Goal: Task Accomplishment & Management: Manage account settings

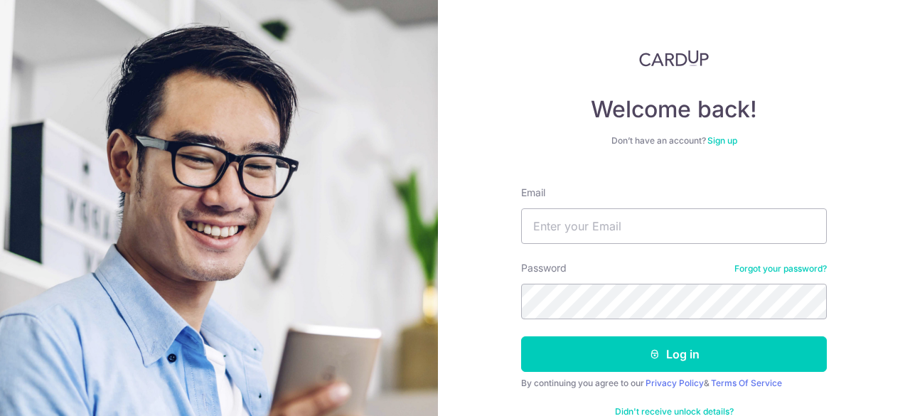
type input "[EMAIL_ADDRESS][DOMAIN_NAME]"
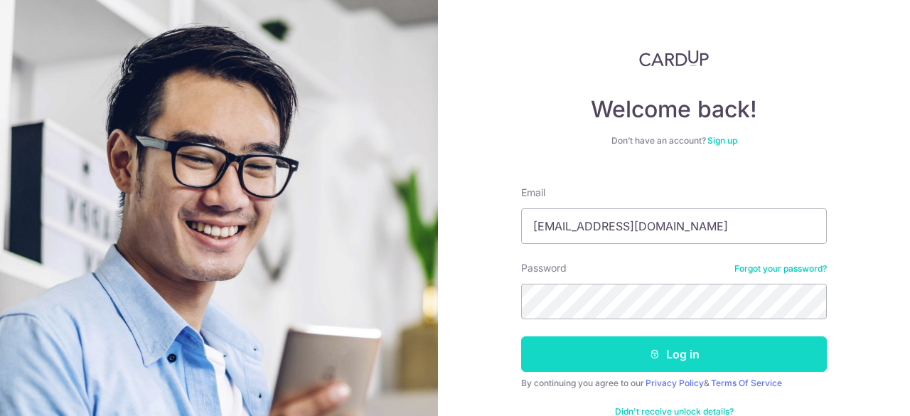
click at [694, 348] on button "Log in" at bounding box center [674, 354] width 306 height 36
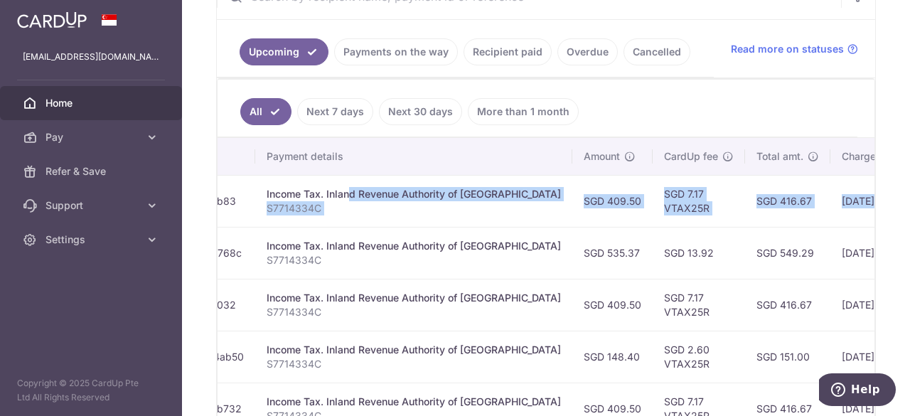
scroll to position [0, 445]
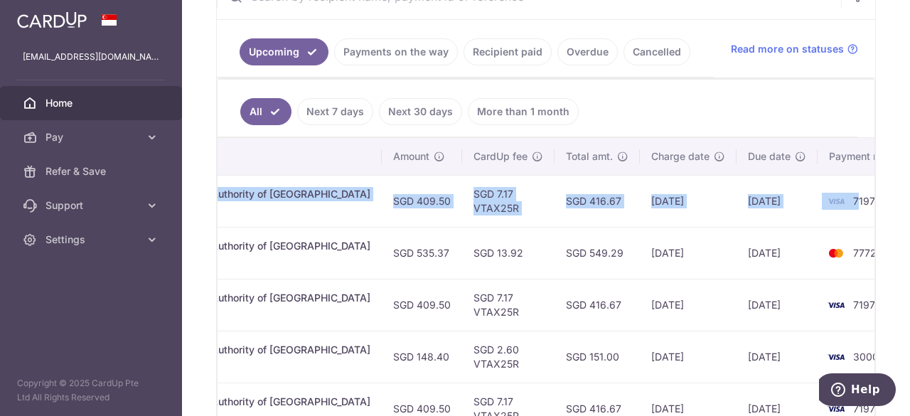
drag, startPoint x: 562, startPoint y: 193, endPoint x: 806, endPoint y: 204, distance: 244.8
click at [806, 204] on tr "Update payment Cancel payment Scheduled for charge txn_fc7d3cefb83 Income Tax. …" at bounding box center [349, 201] width 1153 height 52
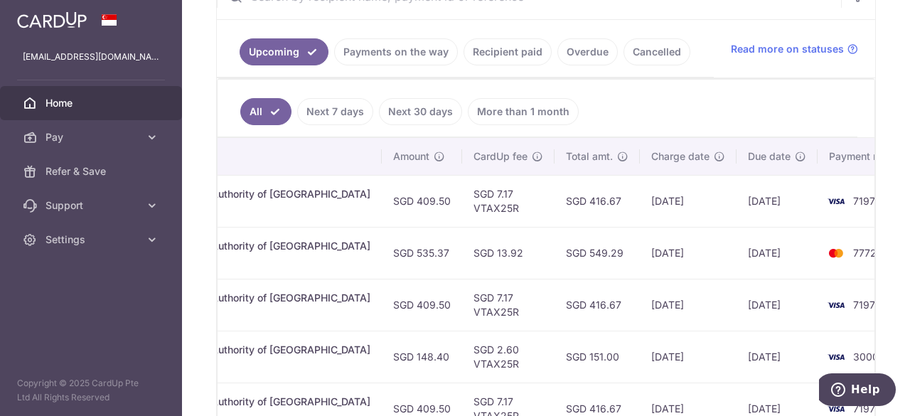
click at [859, 208] on td "7197" at bounding box center [871, 201] width 108 height 52
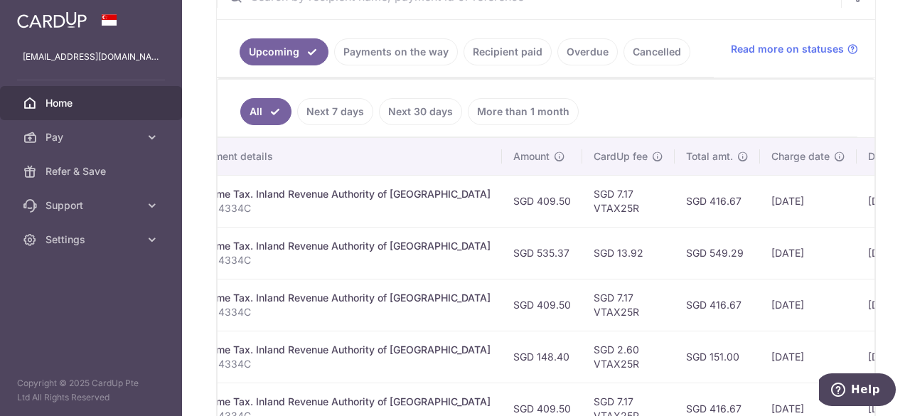
scroll to position [0, 0]
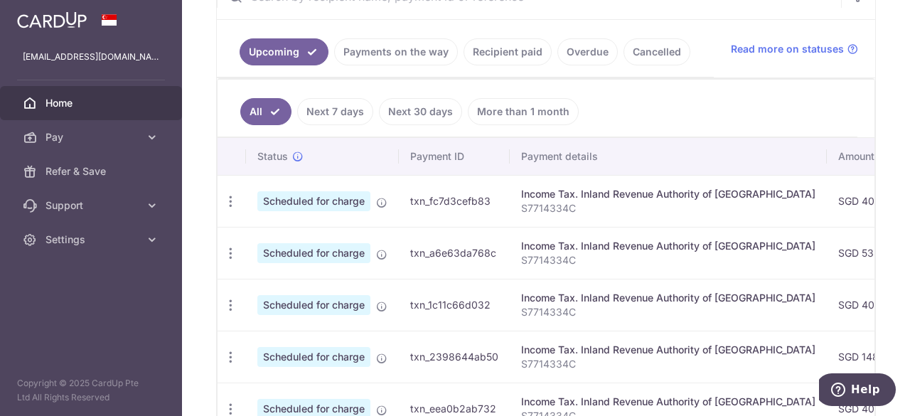
drag, startPoint x: 449, startPoint y: 190, endPoint x: 199, endPoint y: 191, distance: 250.2
click at [199, 191] on div "× Pause Schedule Pause all future payments in this series Pause just this one p…" at bounding box center [546, 208] width 728 height 416
click at [625, 208] on p "S7714334C" at bounding box center [668, 208] width 294 height 14
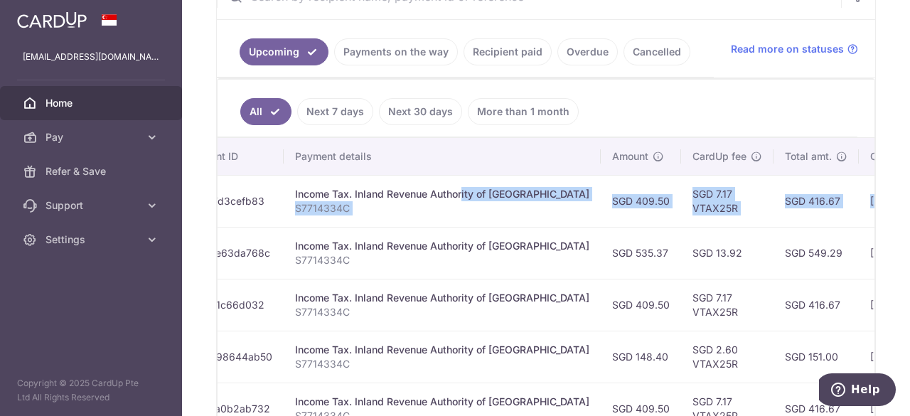
scroll to position [0, 445]
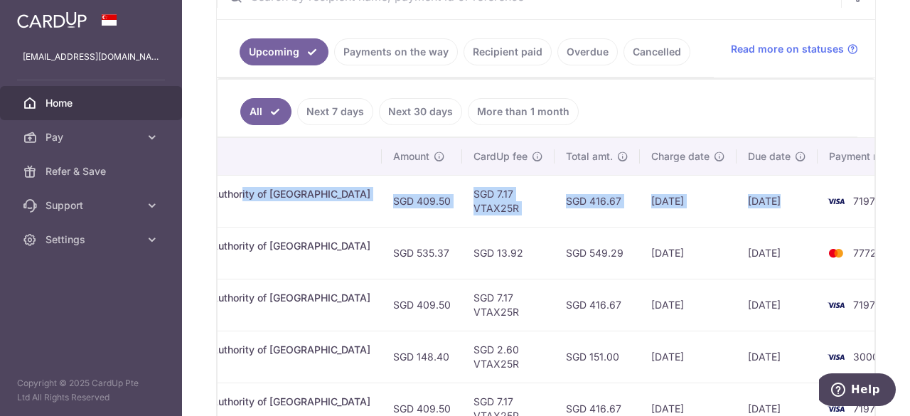
drag, startPoint x: 638, startPoint y: 190, endPoint x: 782, endPoint y: 199, distance: 143.9
click at [782, 199] on tr "Update payment Cancel payment Scheduled for charge txn_fc7d3cefb83 Income Tax. …" at bounding box center [349, 201] width 1153 height 52
click at [497, 227] on td "SGD 13.92" at bounding box center [508, 253] width 92 height 52
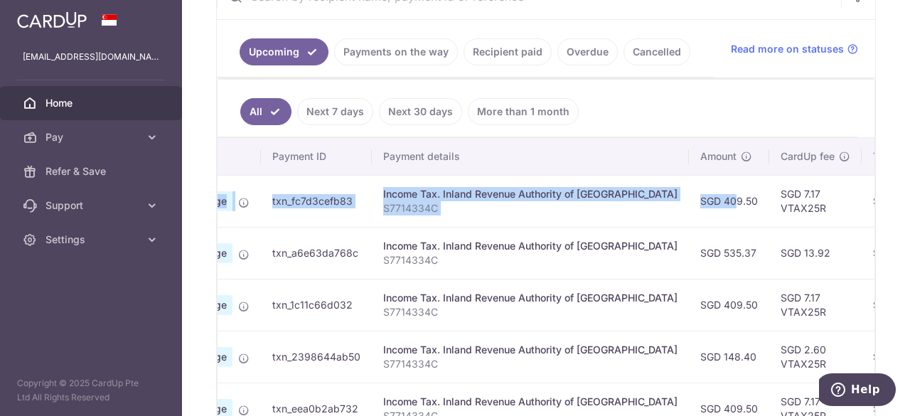
scroll to position [0, 0]
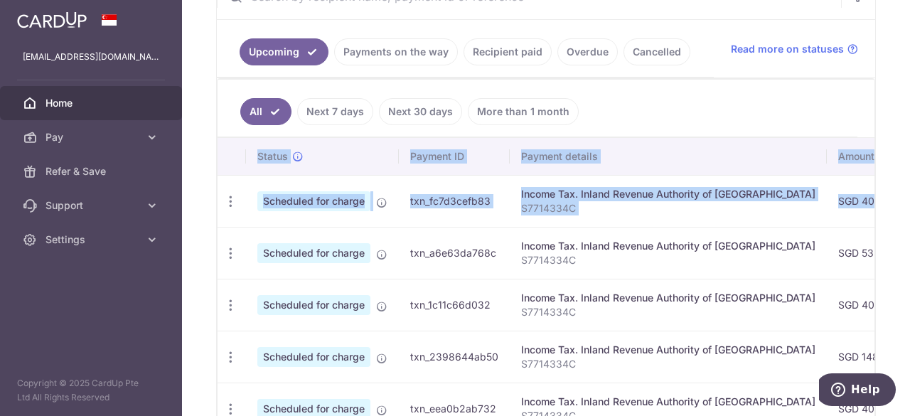
drag, startPoint x: 361, startPoint y: 195, endPoint x: 192, endPoint y: 195, distance: 169.2
click at [192, 195] on div "× Pause Schedule Pause all future payments in this series Pause just this one p…" at bounding box center [546, 208] width 728 height 416
click at [225, 197] on icon "button" at bounding box center [230, 201] width 15 height 15
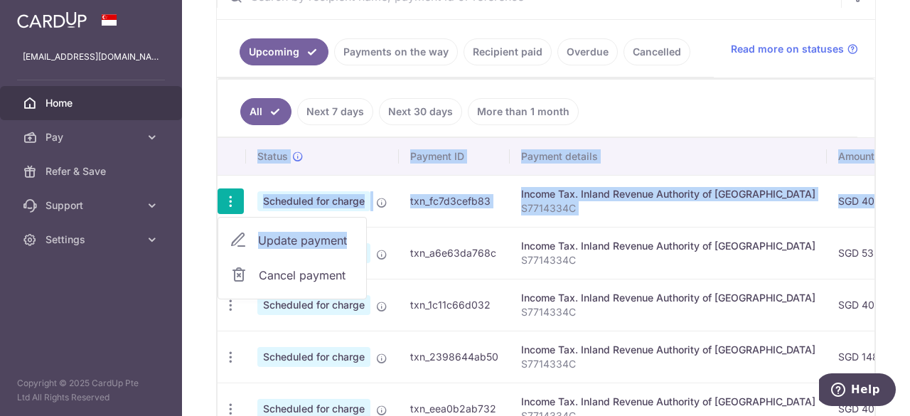
click at [283, 237] on span "Update payment" at bounding box center [306, 240] width 97 height 17
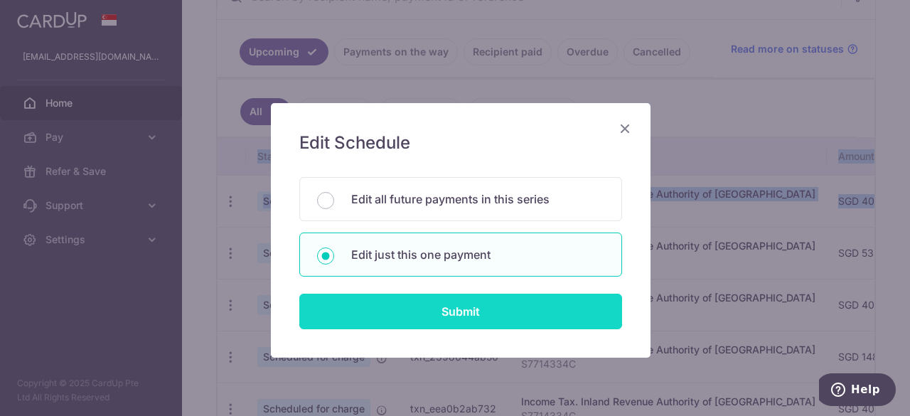
click at [451, 309] on input "Submit" at bounding box center [460, 312] width 323 height 36
radio input "true"
type input "409.50"
type input "23/09/2025"
type input "S7714334C"
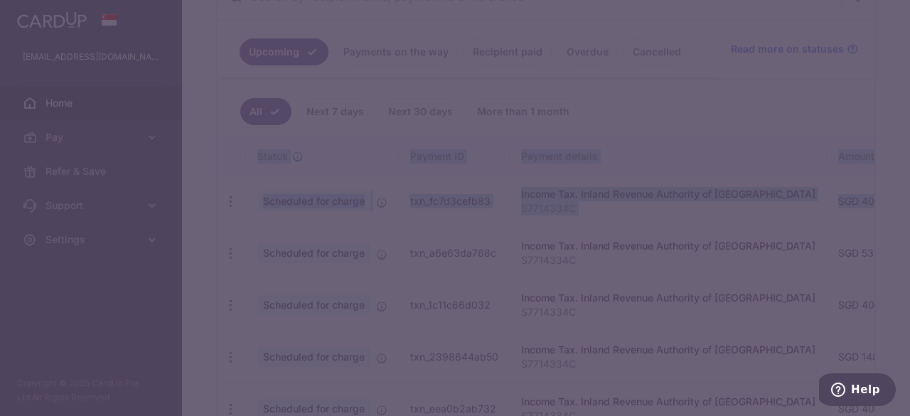
type input "VTAX25R"
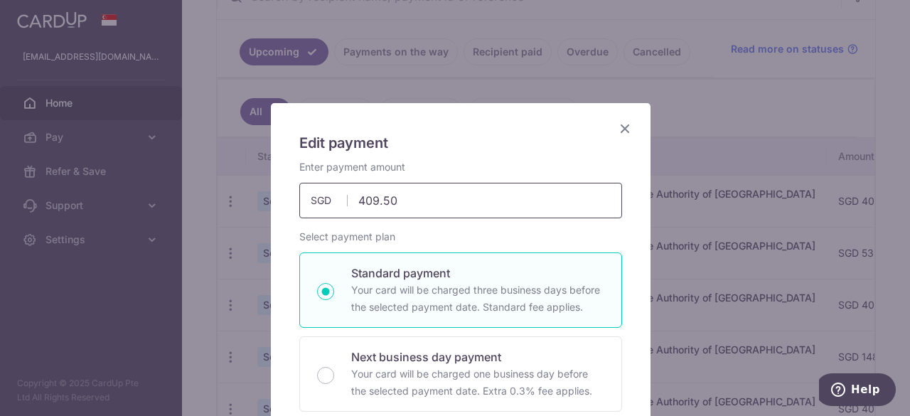
click at [418, 205] on input "409.50" at bounding box center [460, 201] width 323 height 36
type input "4"
type input "337.17"
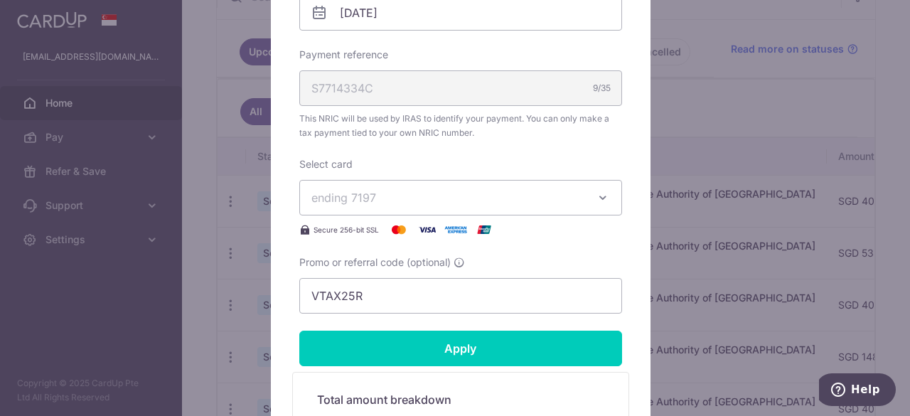
scroll to position [640, 0]
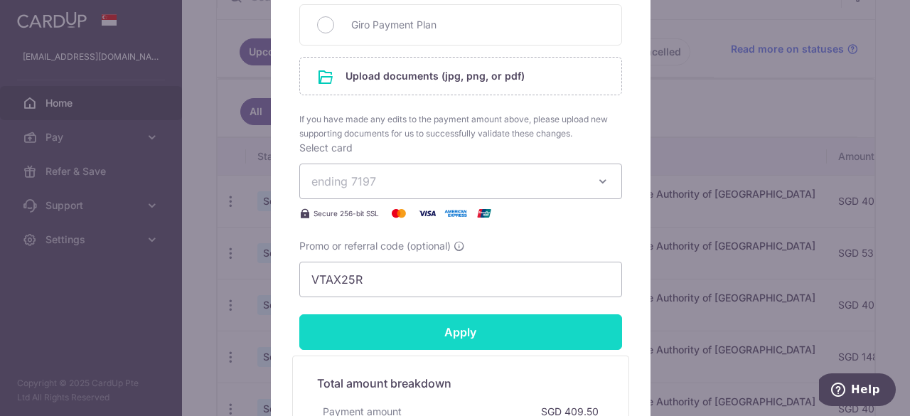
click at [506, 314] on input "Apply" at bounding box center [460, 332] width 323 height 36
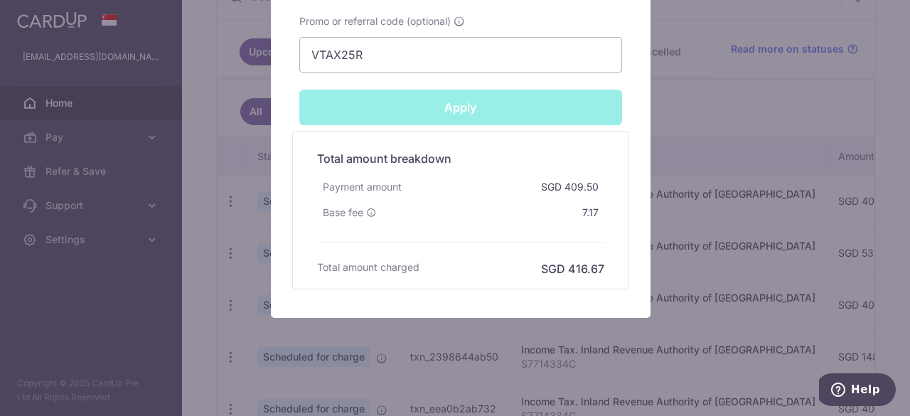
type input "Successfully Applied"
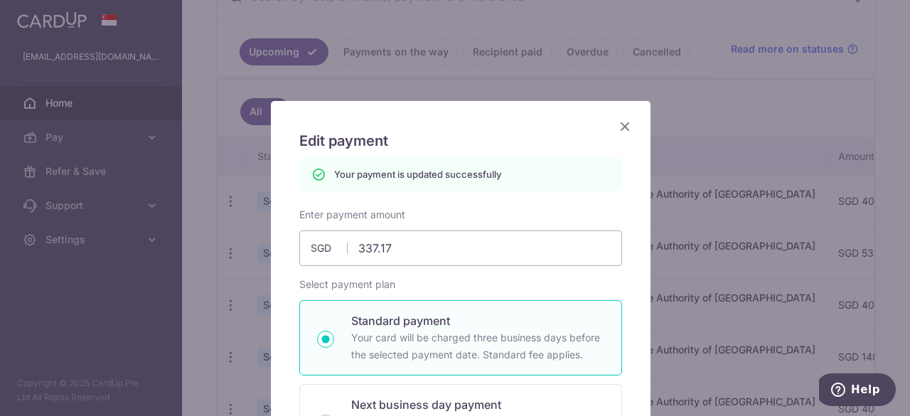
scroll to position [0, 0]
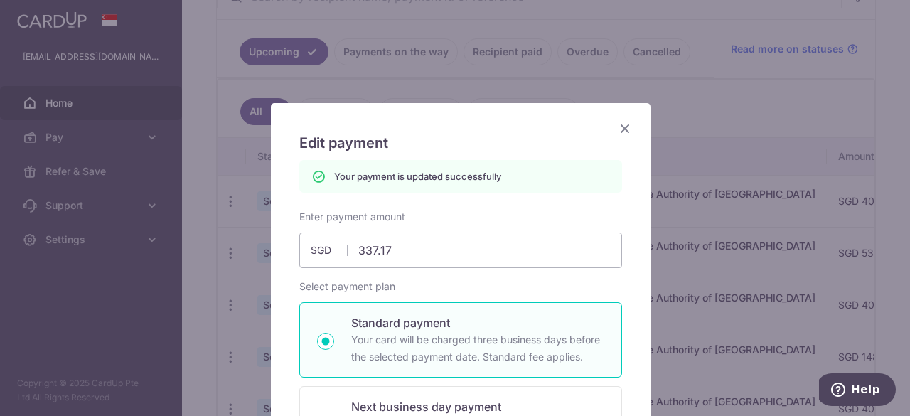
click at [617, 129] on icon "Close" at bounding box center [624, 128] width 17 height 18
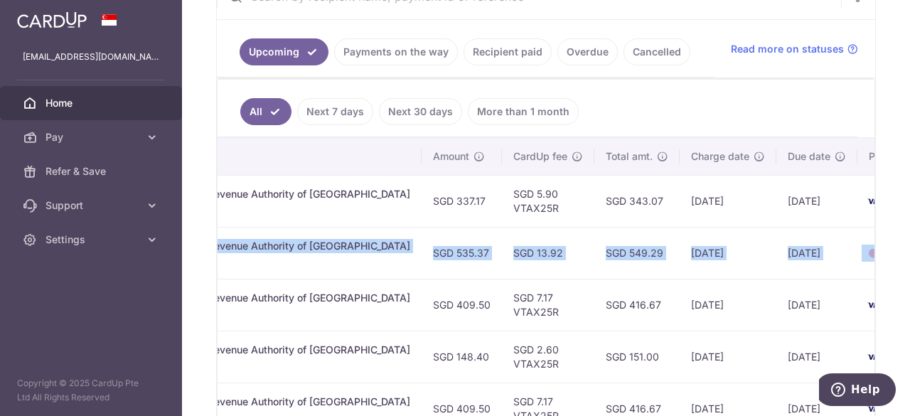
scroll to position [0, 445]
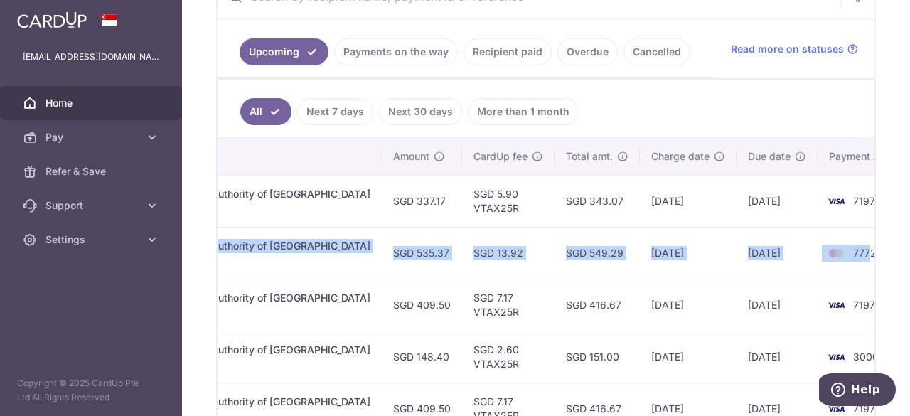
drag, startPoint x: 651, startPoint y: 246, endPoint x: 817, endPoint y: 241, distance: 166.4
click at [817, 241] on tr "Update payment Cancel payment Scheduled for charge txn_a6e63da768c Income Tax. …" at bounding box center [349, 253] width 1153 height 52
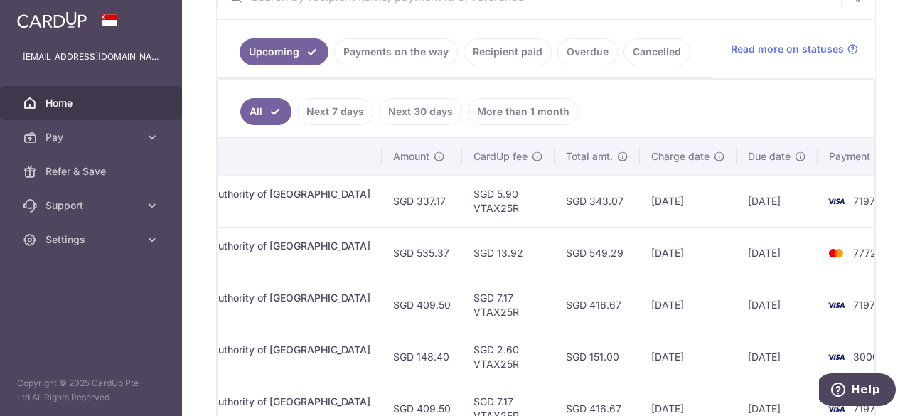
click at [889, 98] on div "× Pause Schedule Pause all future payments in this series Pause just this one p…" at bounding box center [546, 208] width 728 height 416
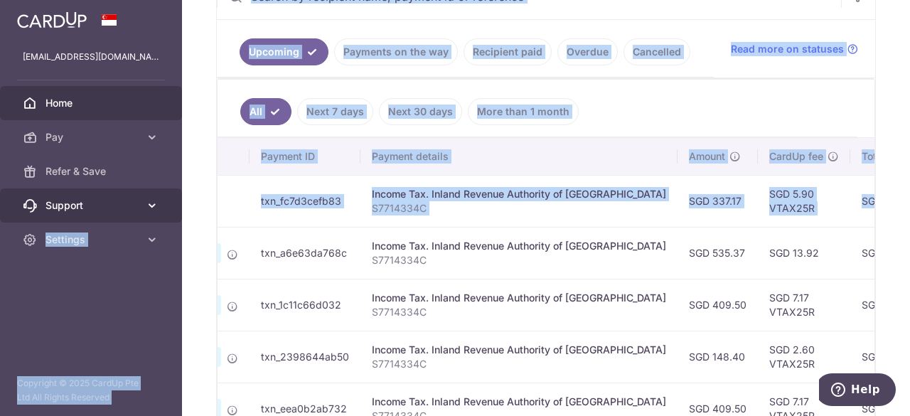
scroll to position [0, 0]
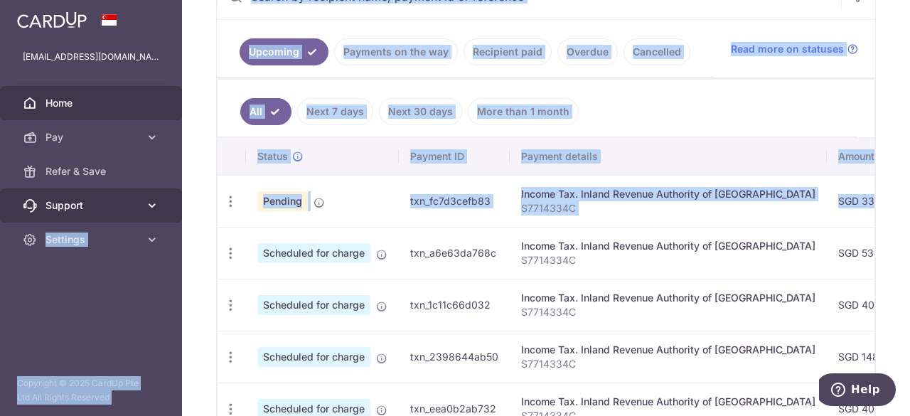
drag, startPoint x: 618, startPoint y: 198, endPoint x: 94, endPoint y: 198, distance: 524.6
click at [94, 198] on main "kevinlowemail@gmail.com Home Pay Payments Recipients Cards Refer & Save Support…" at bounding box center [455, 208] width 910 height 416
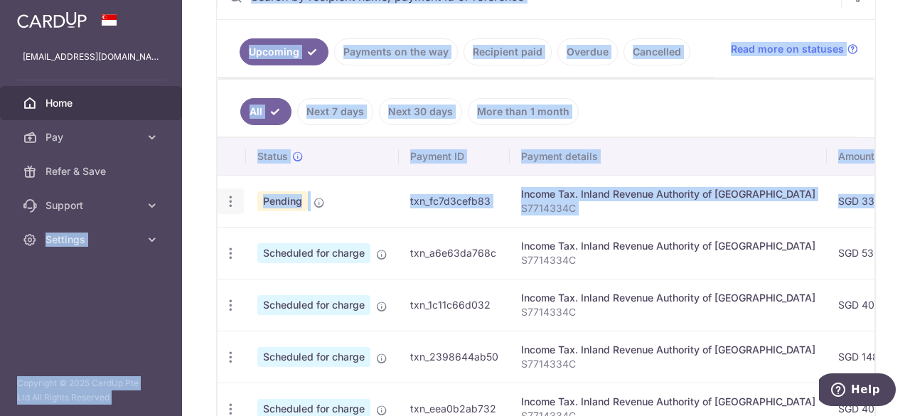
click at [231, 200] on icon "button" at bounding box center [230, 201] width 15 height 15
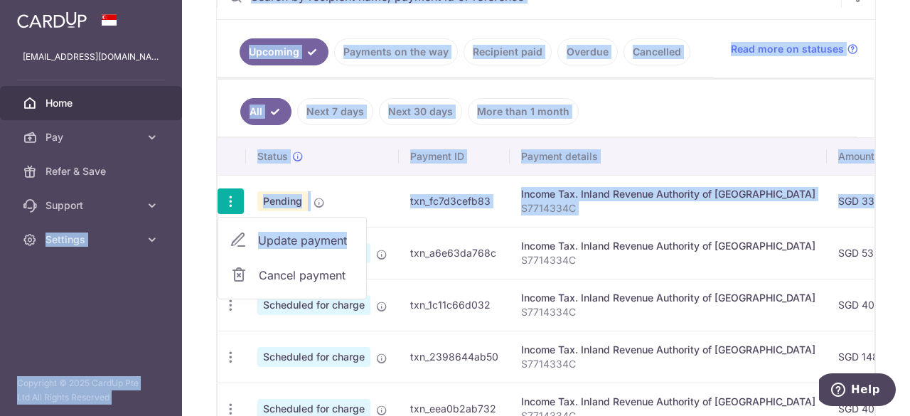
click at [289, 237] on span "Update payment" at bounding box center [306, 240] width 97 height 17
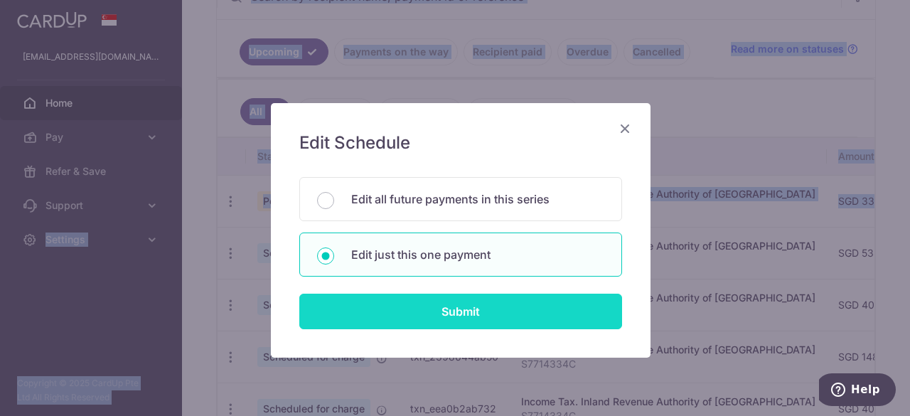
click at [434, 314] on input "Submit" at bounding box center [460, 312] width 323 height 36
radio input "true"
type input "337.17"
type input "23/09/2025"
type input "S7714334C"
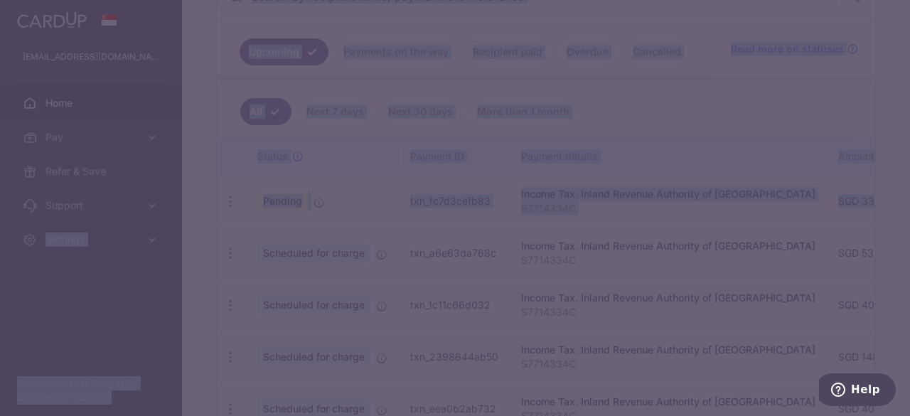
type input "VTAX25R"
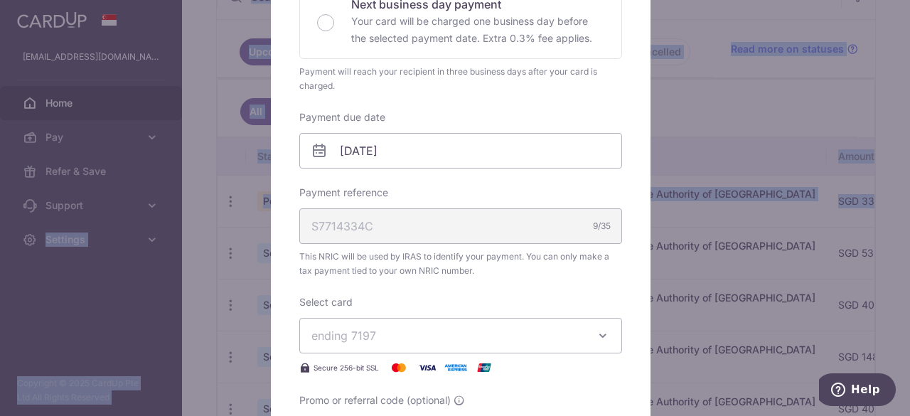
scroll to position [355, 0]
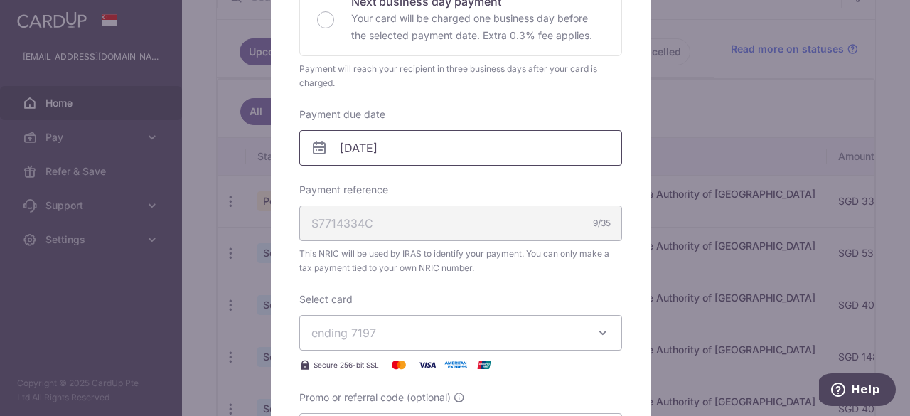
click at [451, 150] on input "23/09/2025" at bounding box center [460, 148] width 323 height 36
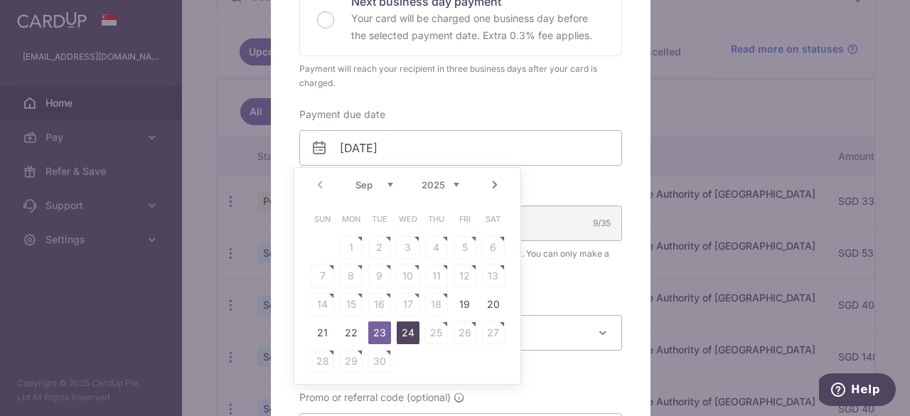
click at [411, 336] on link "24" at bounding box center [408, 332] width 23 height 23
type input "[DATE]"
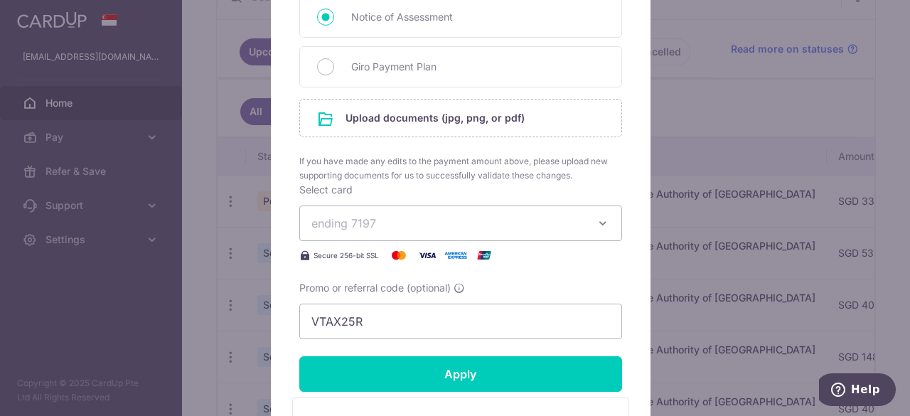
scroll to position [977, 0]
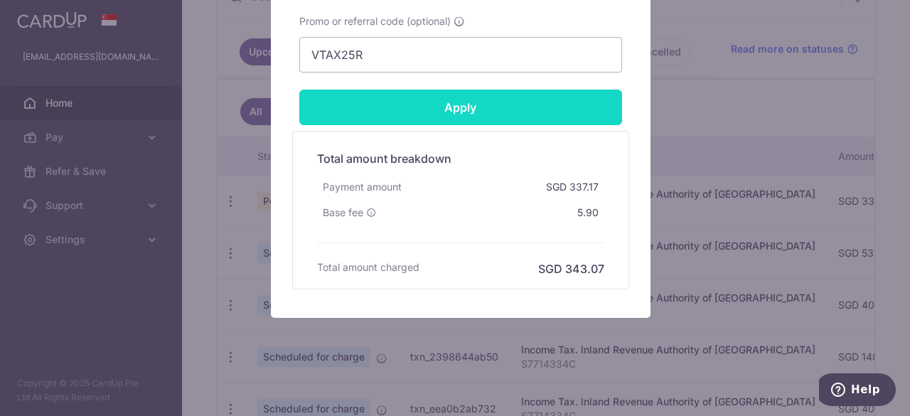
click at [485, 107] on input "Apply" at bounding box center [460, 108] width 323 height 36
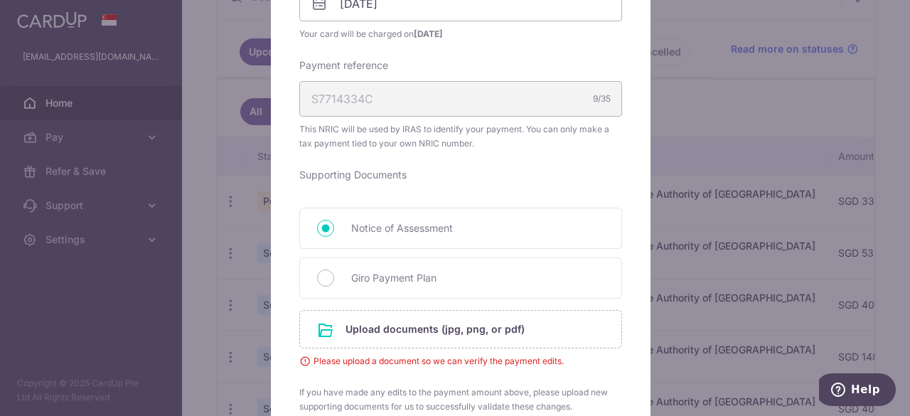
scroll to position [571, 0]
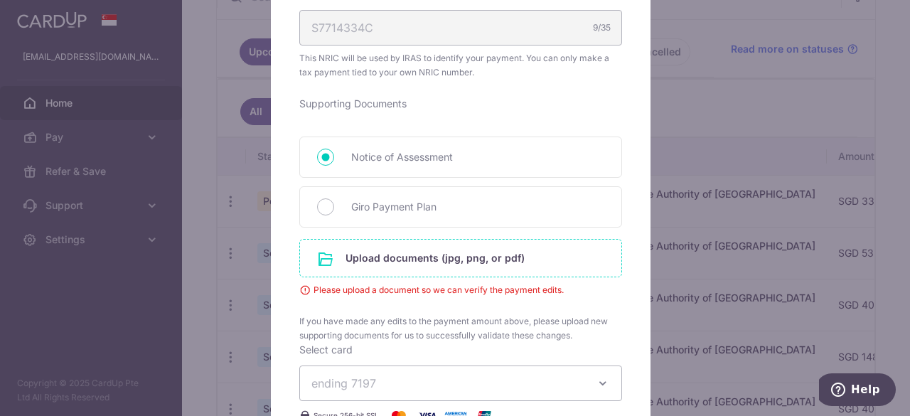
click at [431, 254] on input "file" at bounding box center [460, 258] width 321 height 37
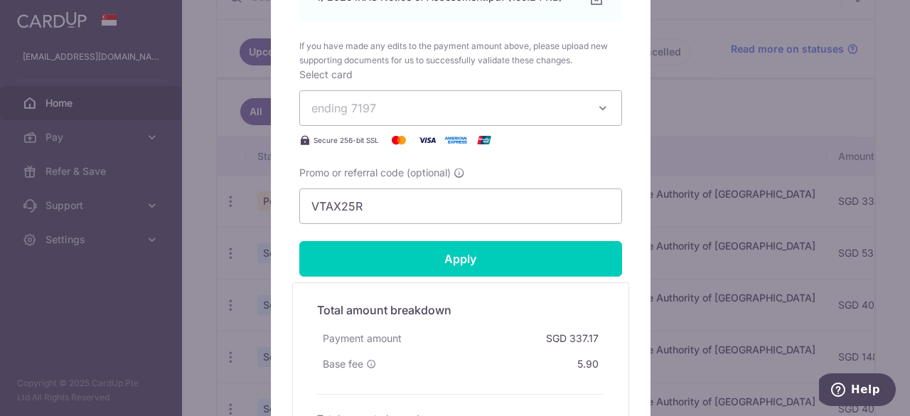
scroll to position [1058, 0]
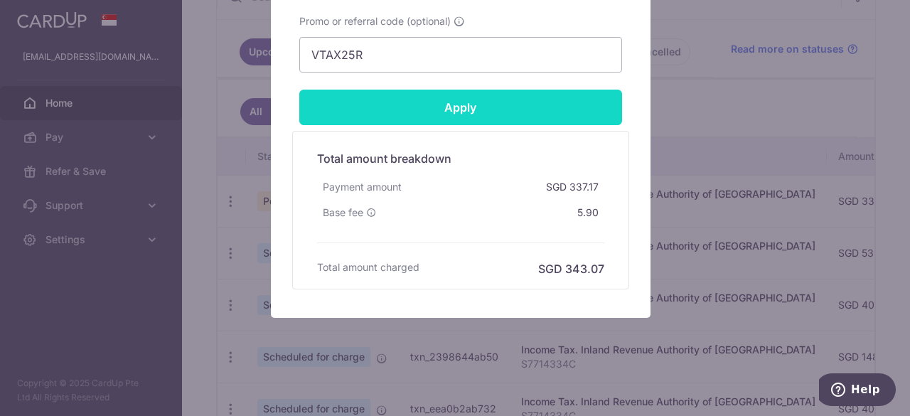
click at [490, 106] on input "Apply" at bounding box center [460, 108] width 323 height 36
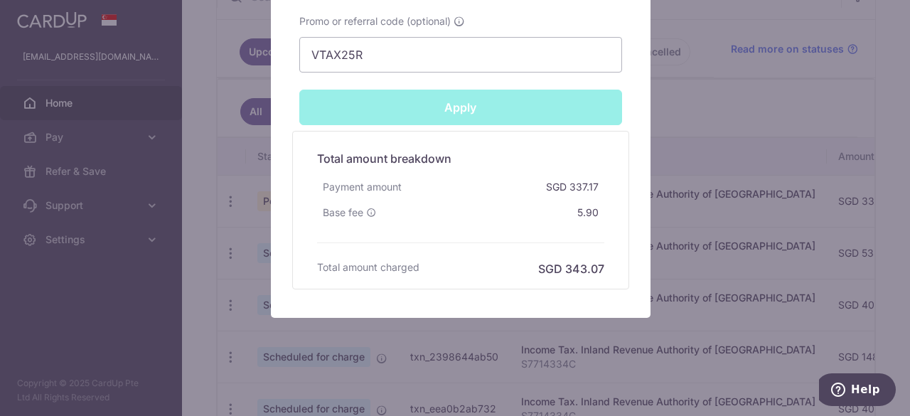
type input "Successfully Applied"
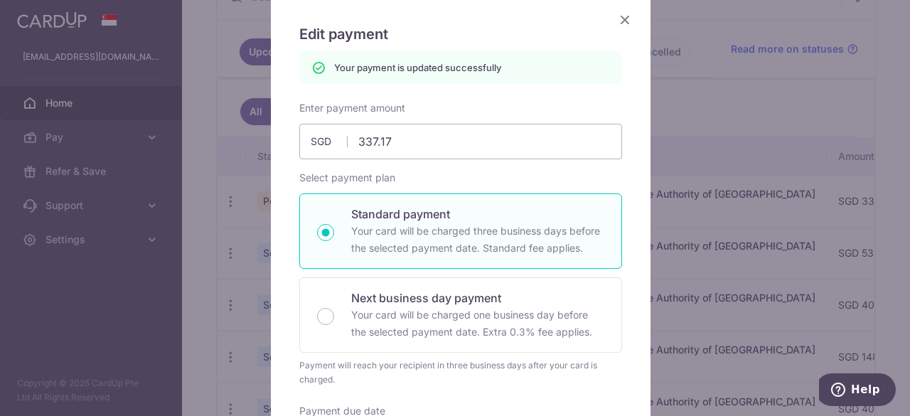
scroll to position [0, 0]
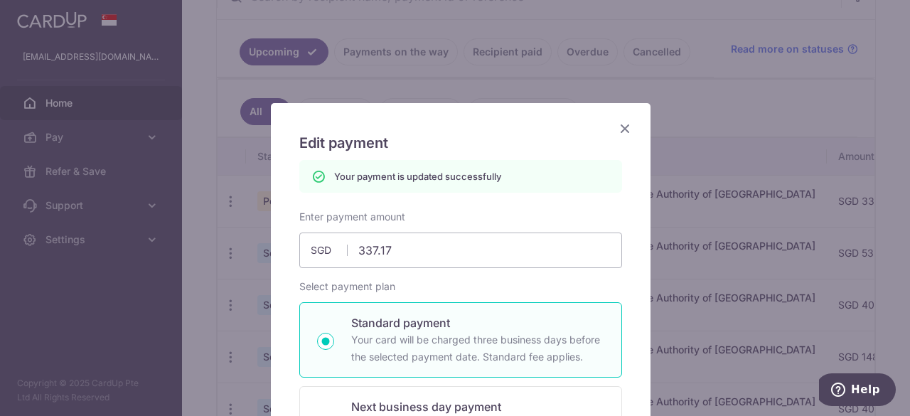
click at [621, 132] on icon "Close" at bounding box center [624, 128] width 17 height 18
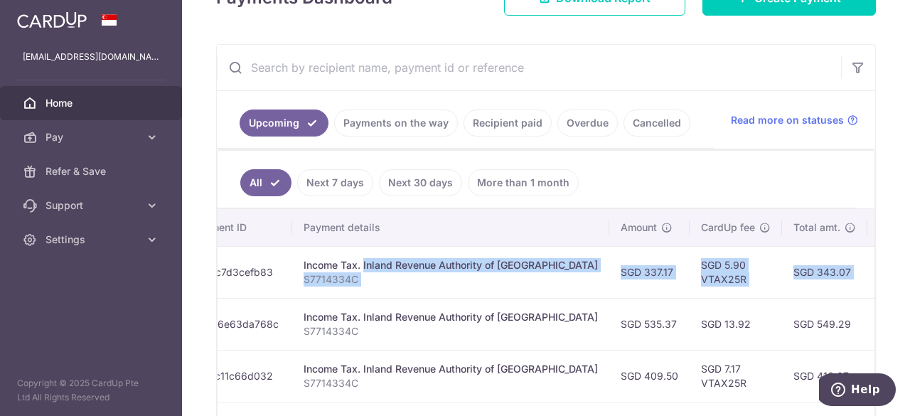
scroll to position [0, 445]
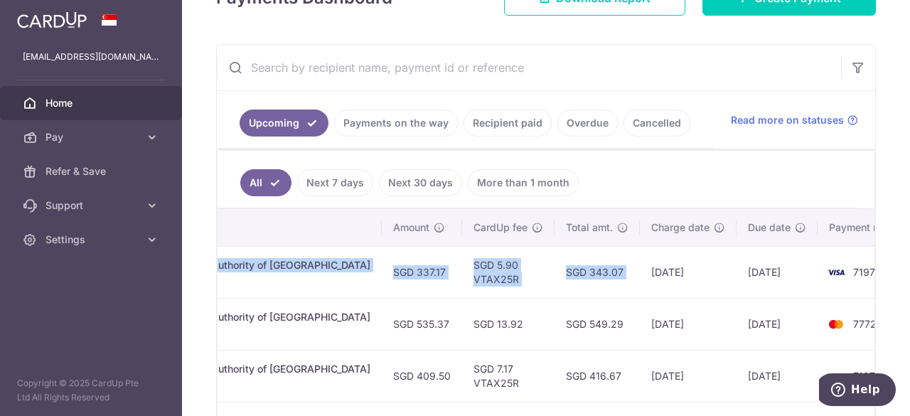
drag, startPoint x: 533, startPoint y: 263, endPoint x: 591, endPoint y: 257, distance: 58.6
click at [591, 257] on tr "Update payment Cancel payment Pending txn_fc7d3cefb83 Income Tax. Inland Revenu…" at bounding box center [349, 272] width 1153 height 52
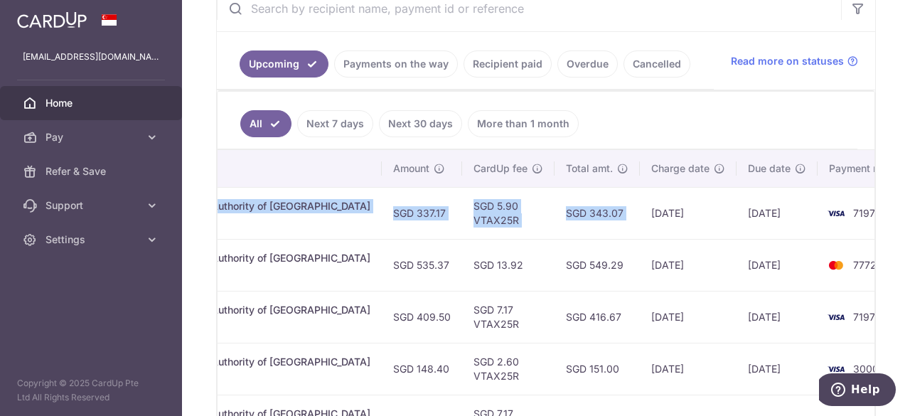
scroll to position [372, 0]
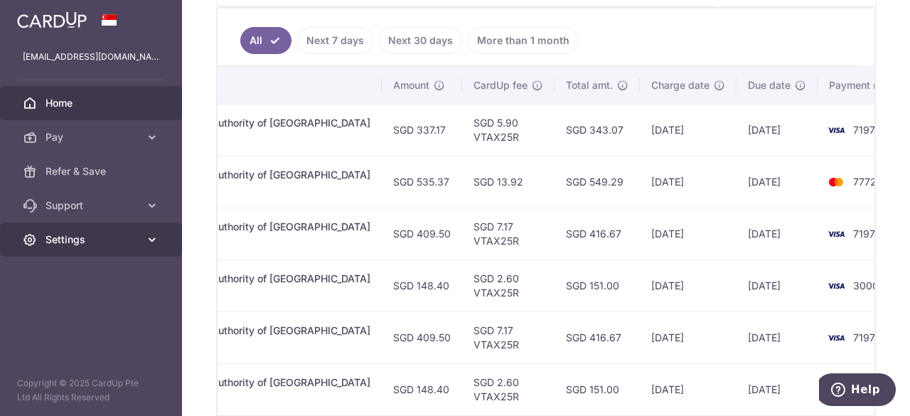
click at [91, 242] on span "Settings" at bounding box center [92, 239] width 94 height 14
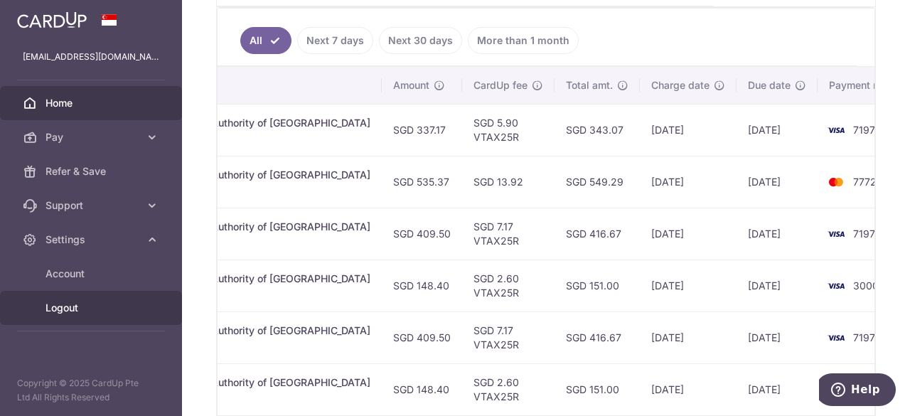
click at [73, 306] on span "Logout" at bounding box center [92, 308] width 94 height 14
